Goal: Entertainment & Leisure: Consume media (video, audio)

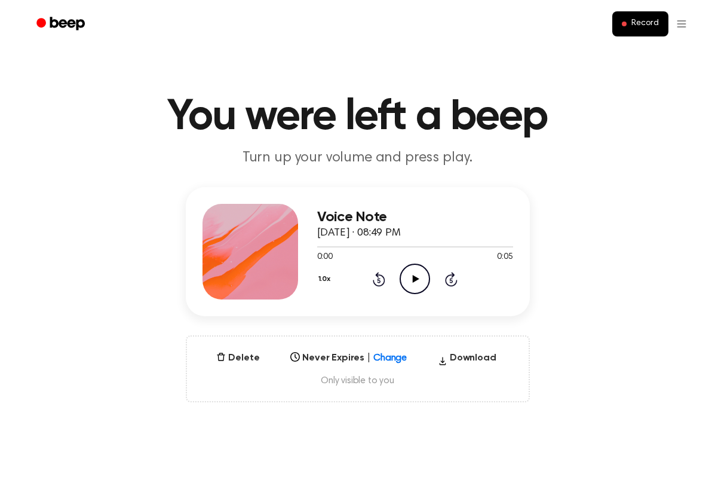
click at [414, 274] on icon "Play Audio" at bounding box center [415, 278] width 30 height 30
click at [412, 279] on icon "Pause Audio" at bounding box center [415, 278] width 30 height 30
click at [412, 279] on icon "Play Audio" at bounding box center [415, 278] width 30 height 30
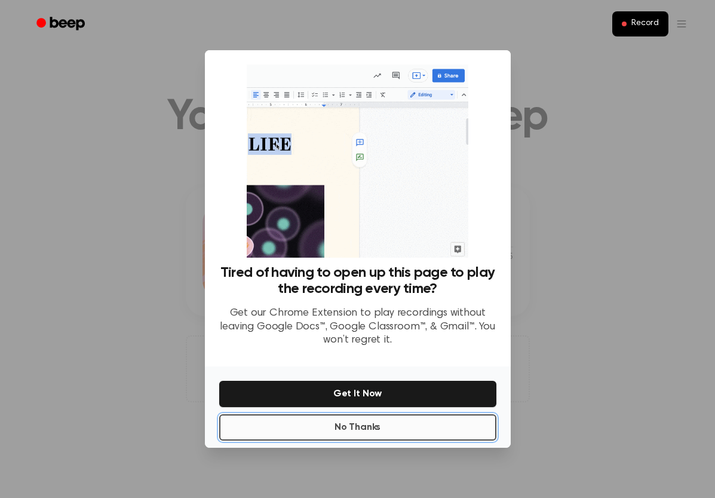
click at [388, 421] on button "No Thanks" at bounding box center [357, 427] width 277 height 26
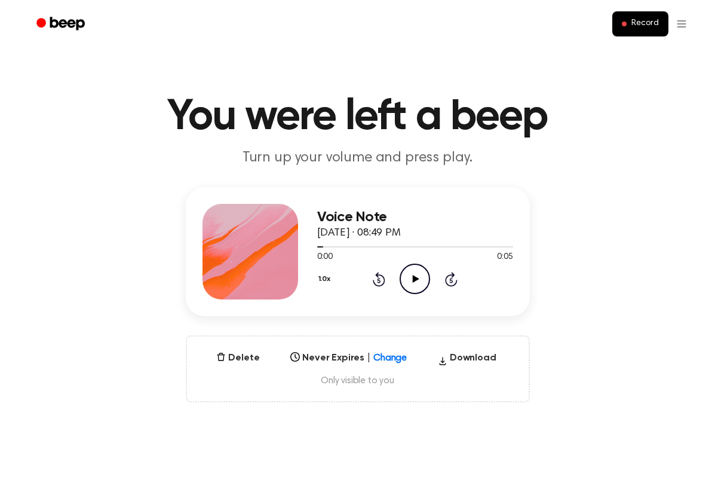
click at [416, 283] on icon "Play Audio" at bounding box center [415, 278] width 30 height 30
click at [419, 271] on icon "Play Audio" at bounding box center [415, 278] width 30 height 30
click at [421, 278] on icon "Pause Audio" at bounding box center [415, 278] width 30 height 30
